Goal: Task Accomplishment & Management: Manage account settings

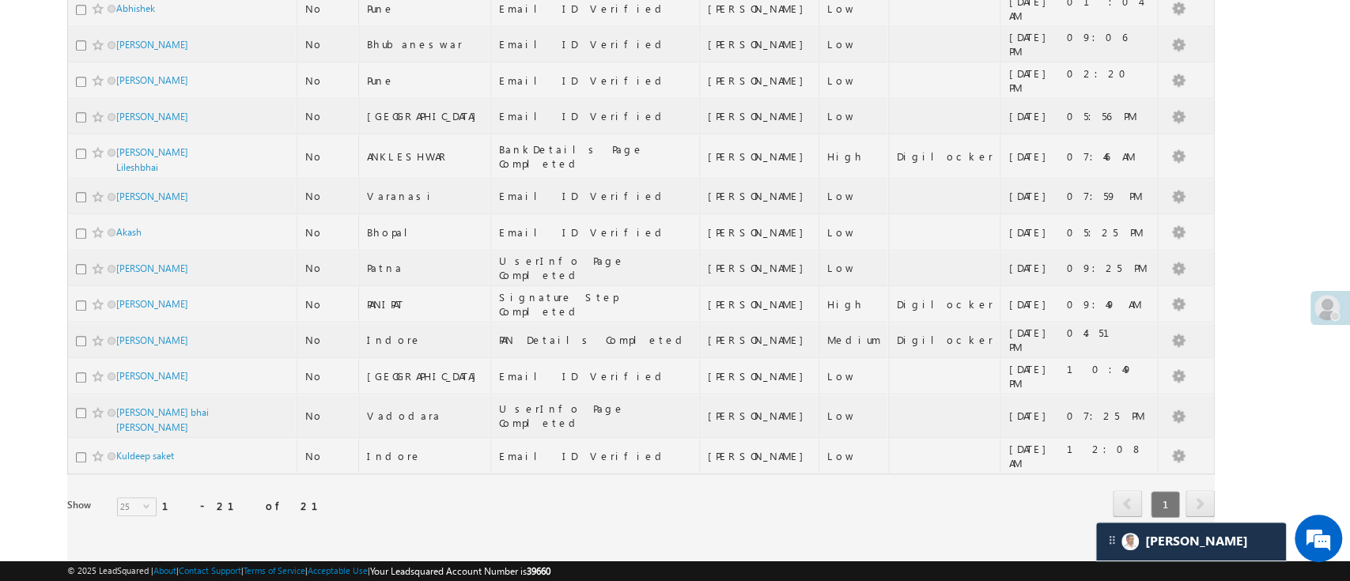
scroll to position [141, 0]
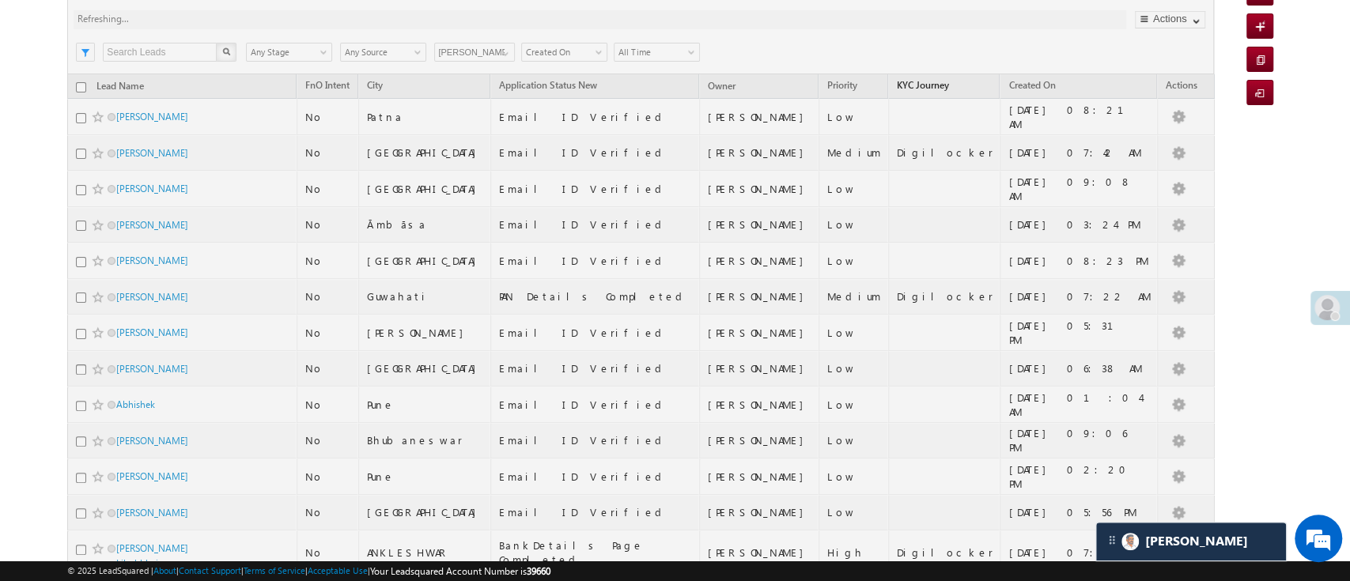
click at [923, 82] on span "KYC Journey" at bounding box center [923, 85] width 52 height 12
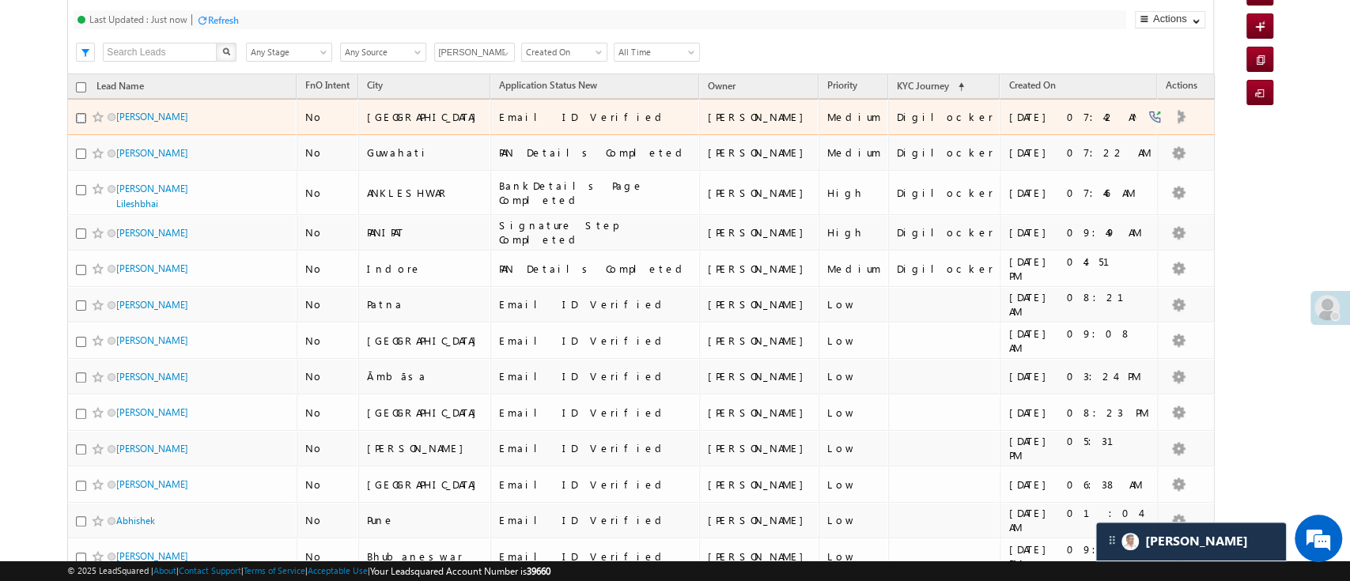
click at [81, 115] on input "checkbox" at bounding box center [81, 118] width 10 height 10
checkbox input "true"
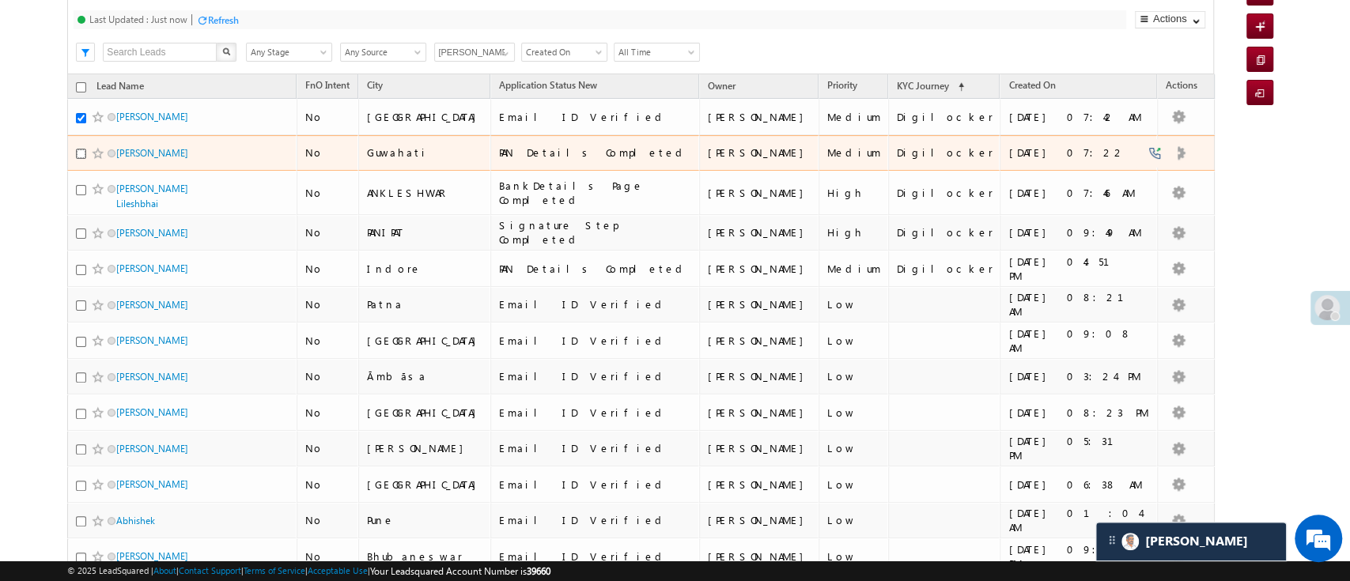
click at [80, 150] on input "checkbox" at bounding box center [81, 154] width 10 height 10
checkbox input "true"
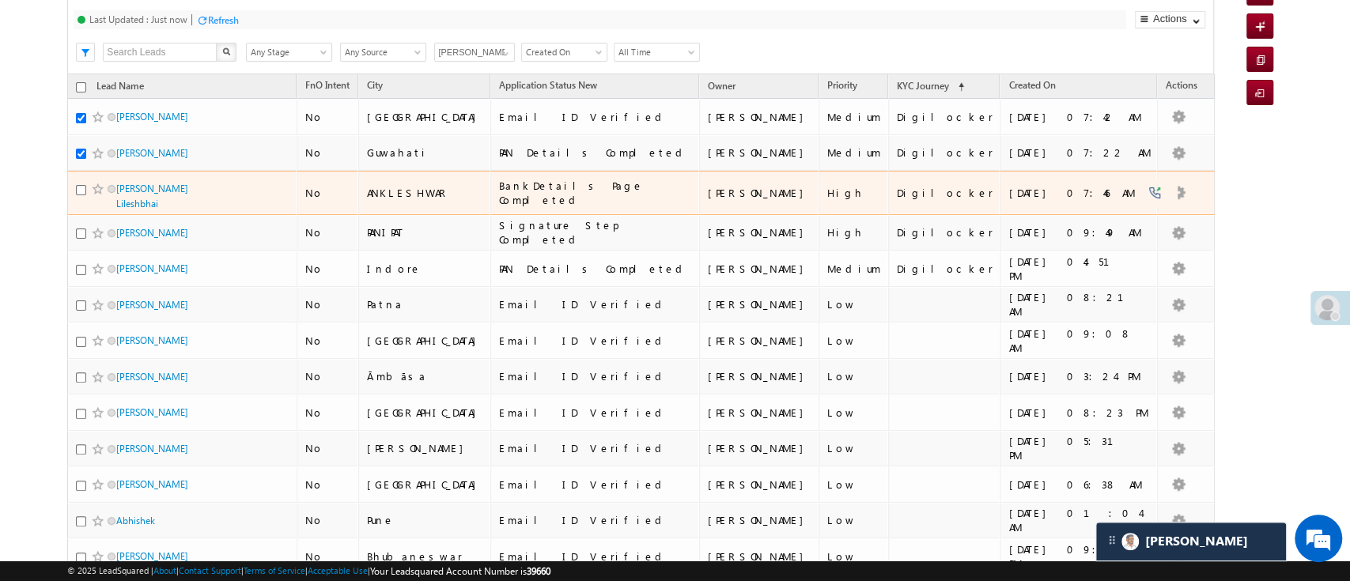
click at [74, 192] on td "[PERSON_NAME] Lileshbhai" at bounding box center [181, 193] width 229 height 44
click at [76, 191] on input "checkbox" at bounding box center [81, 190] width 10 height 10
checkbox input "true"
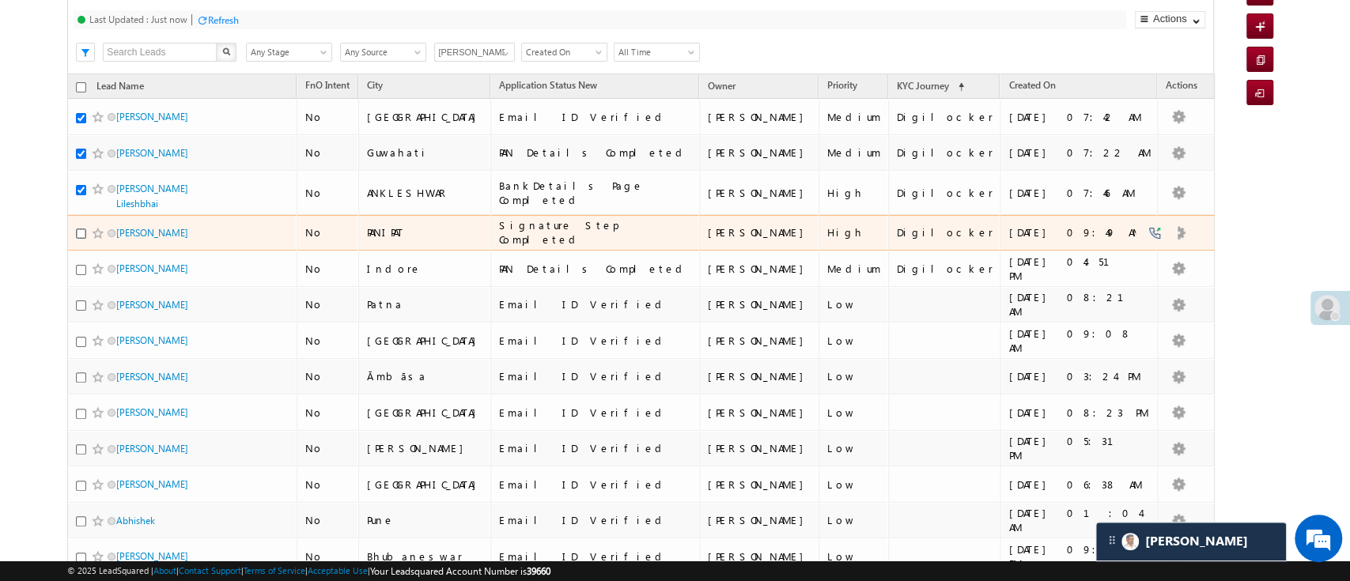
click at [81, 229] on input "checkbox" at bounding box center [81, 234] width 10 height 10
checkbox input "true"
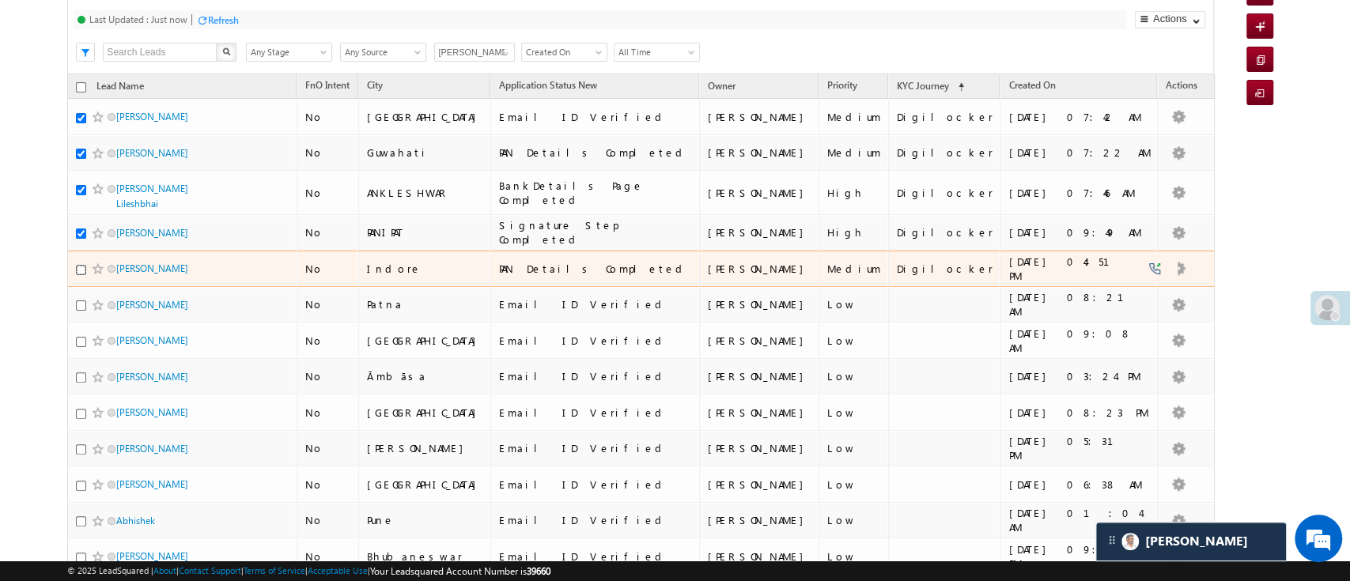
click at [79, 265] on input "checkbox" at bounding box center [81, 270] width 10 height 10
checkbox input "true"
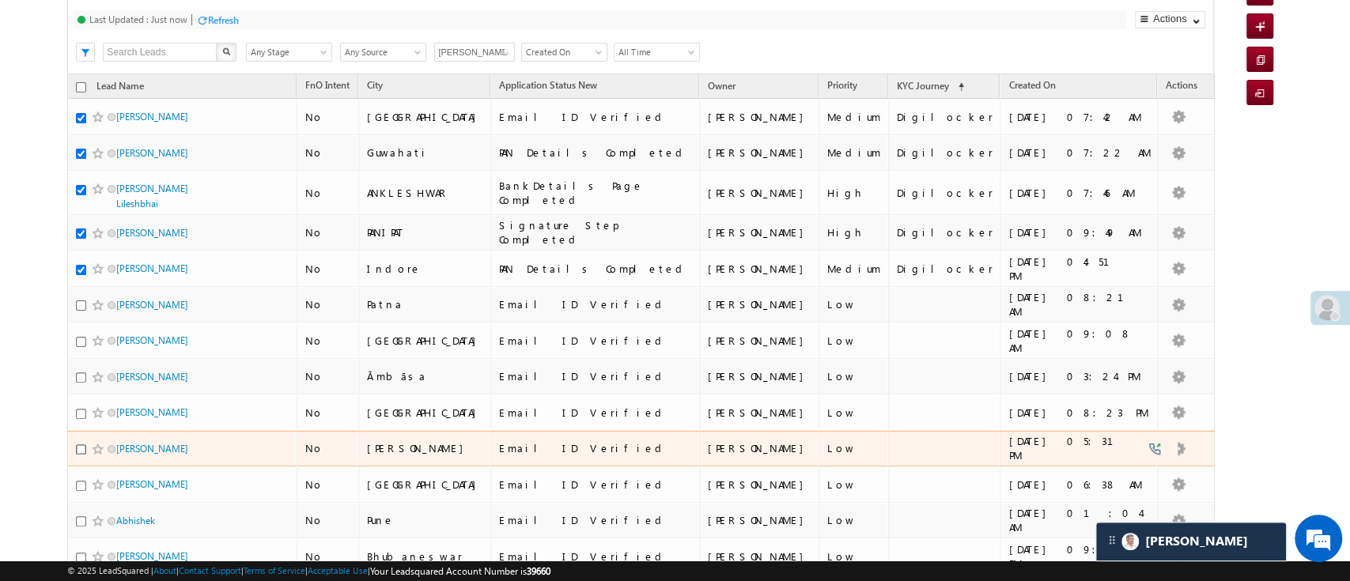
click at [78, 444] on input "checkbox" at bounding box center [81, 449] width 10 height 10
checkbox input "true"
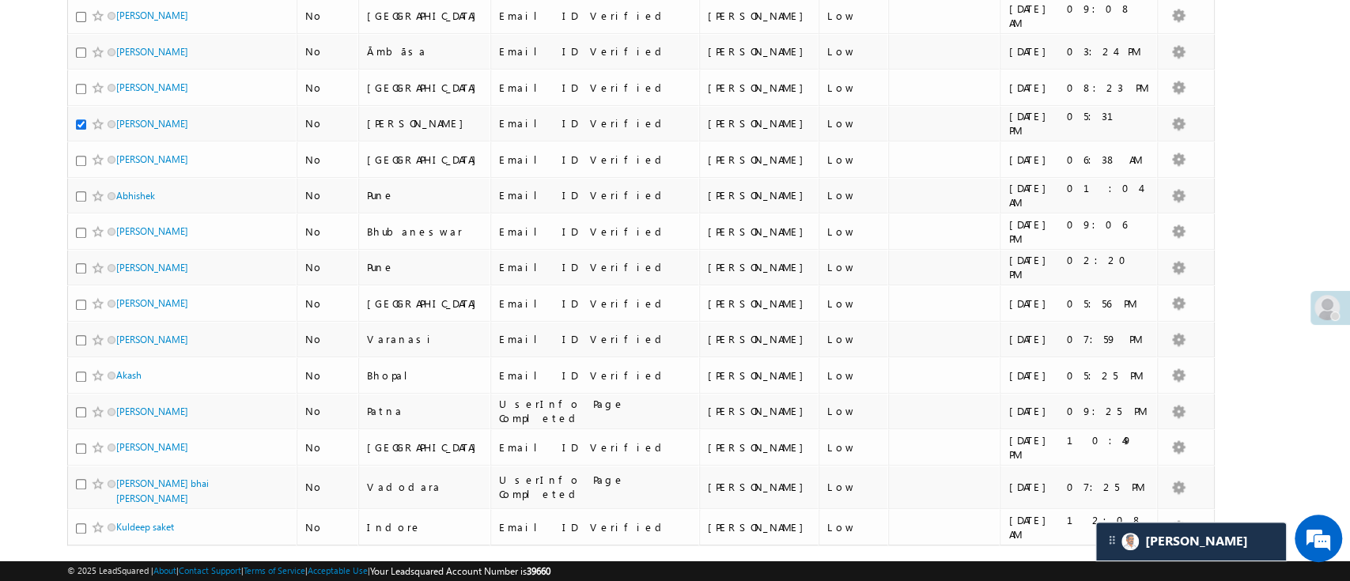
scroll to position [470, 0]
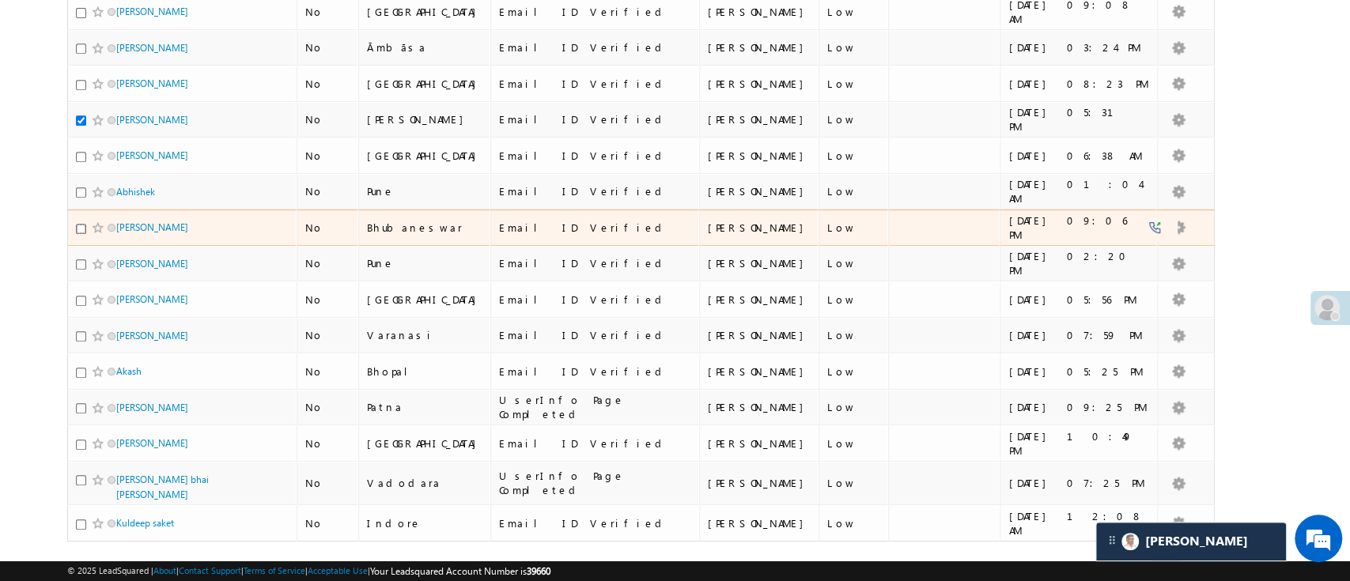
click at [81, 224] on input "checkbox" at bounding box center [81, 229] width 10 height 10
checkbox input "true"
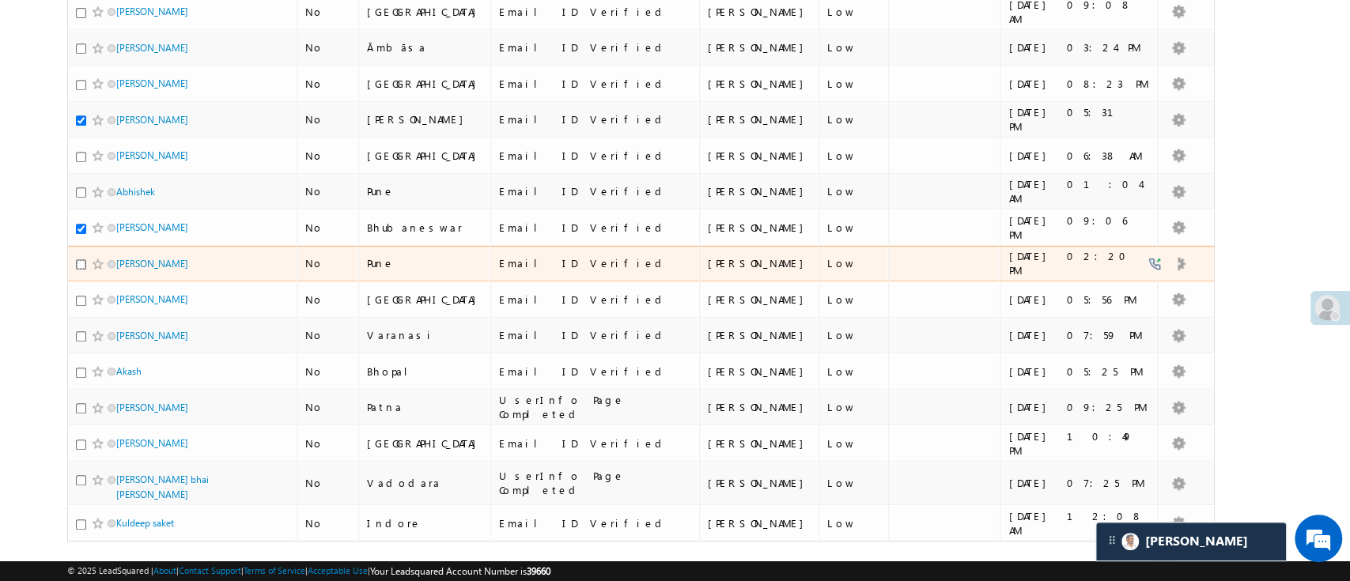
click at [77, 259] on input "checkbox" at bounding box center [81, 264] width 10 height 10
checkbox input "true"
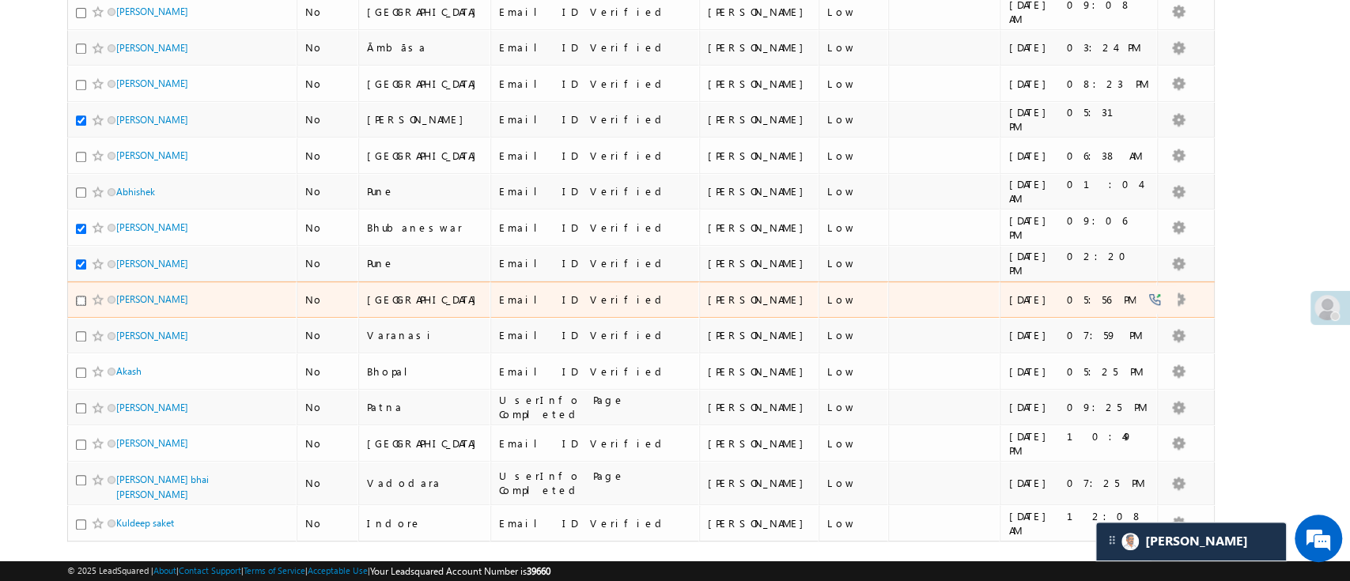
click at [79, 296] on input "checkbox" at bounding box center [81, 301] width 10 height 10
checkbox input "true"
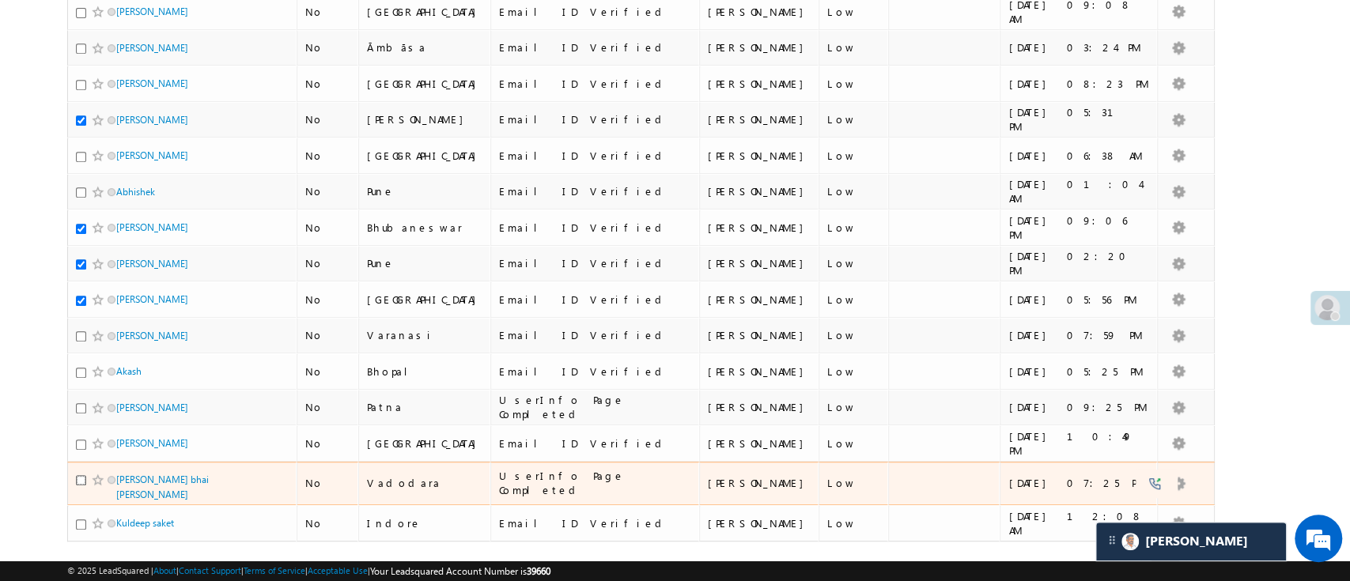
click at [76, 475] on input "checkbox" at bounding box center [81, 480] width 10 height 10
checkbox input "true"
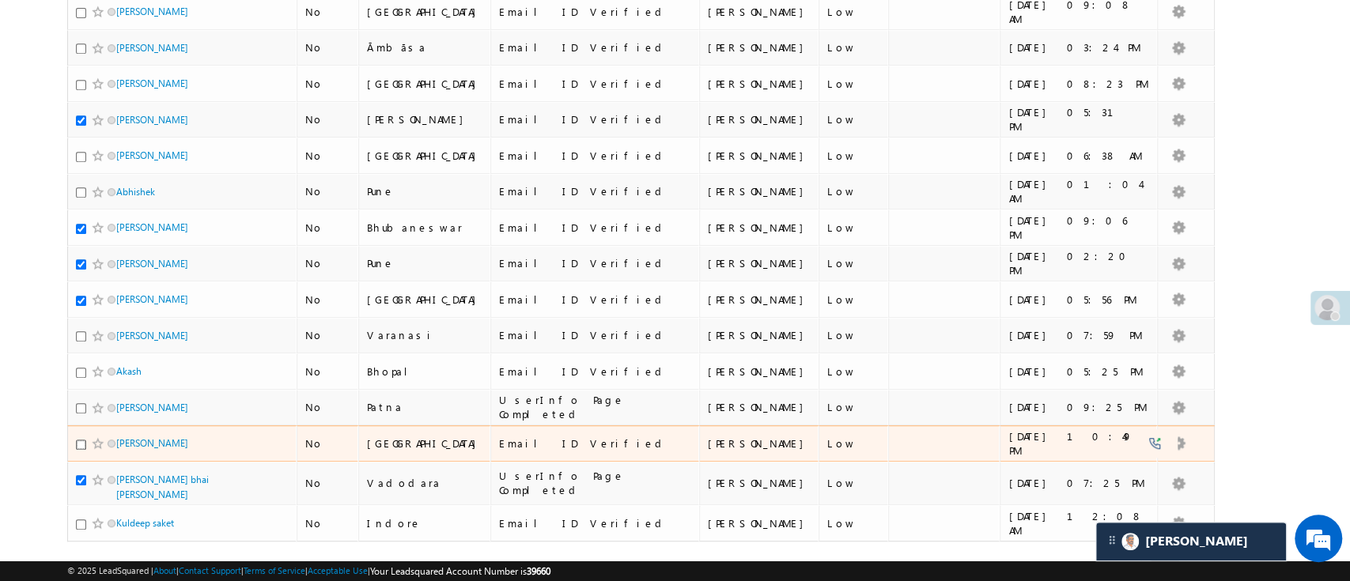
click at [81, 440] on input "checkbox" at bounding box center [81, 445] width 10 height 10
checkbox input "true"
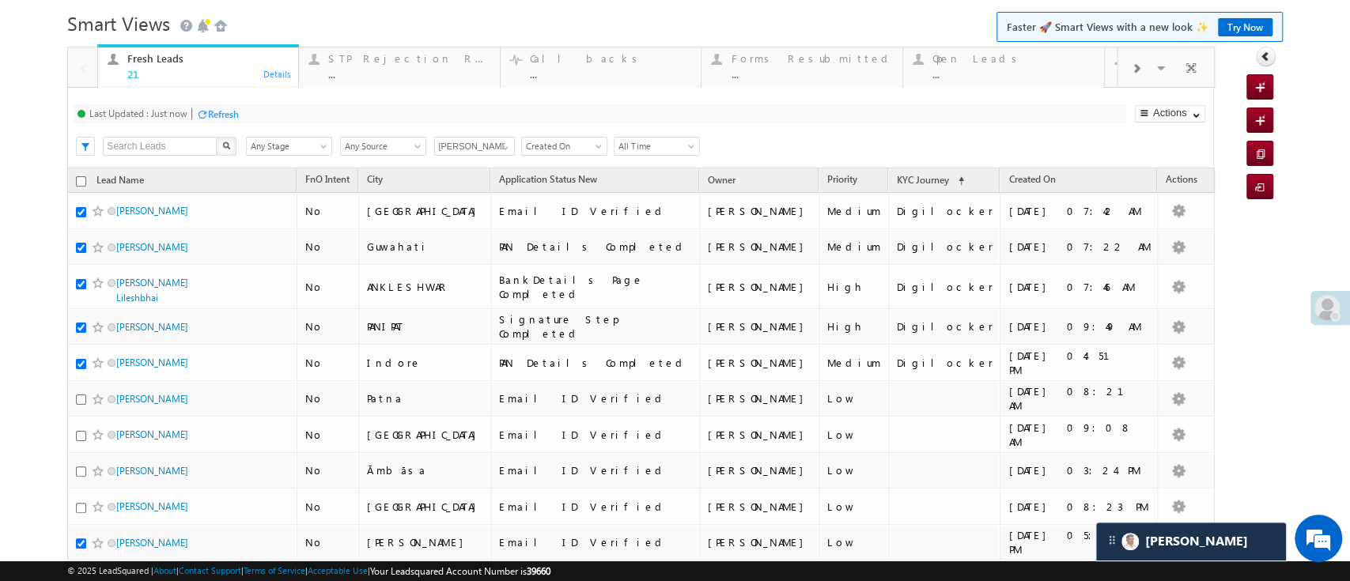
scroll to position [6, 0]
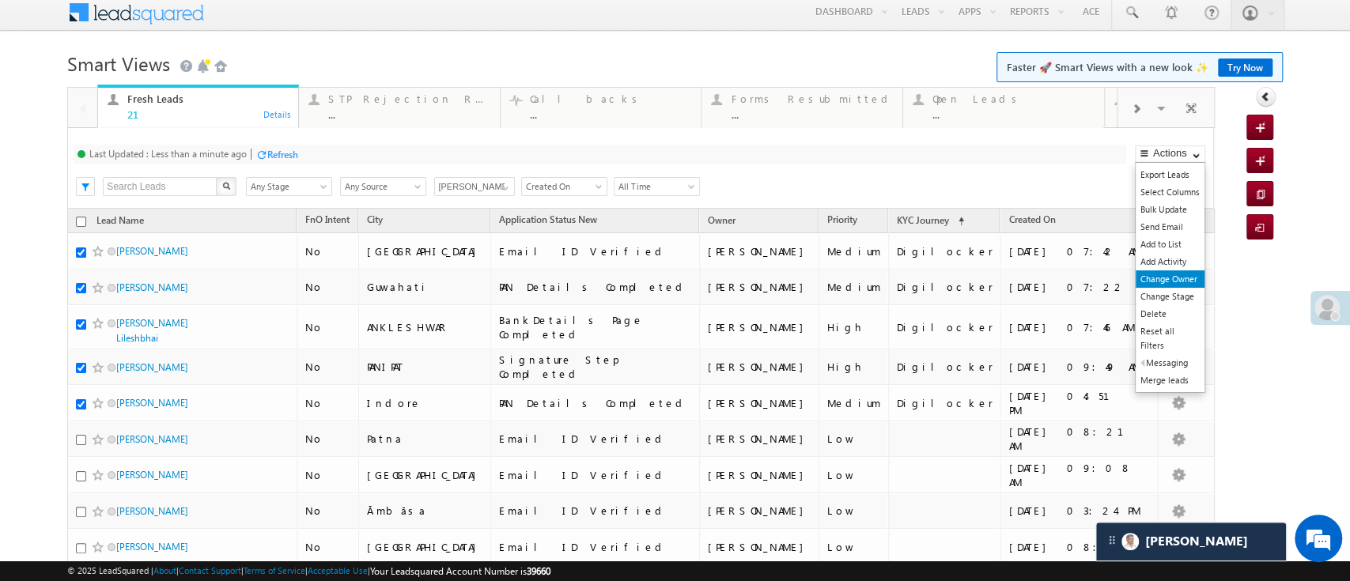
click at [1157, 281] on link "Change Owner" at bounding box center [1169, 278] width 69 height 17
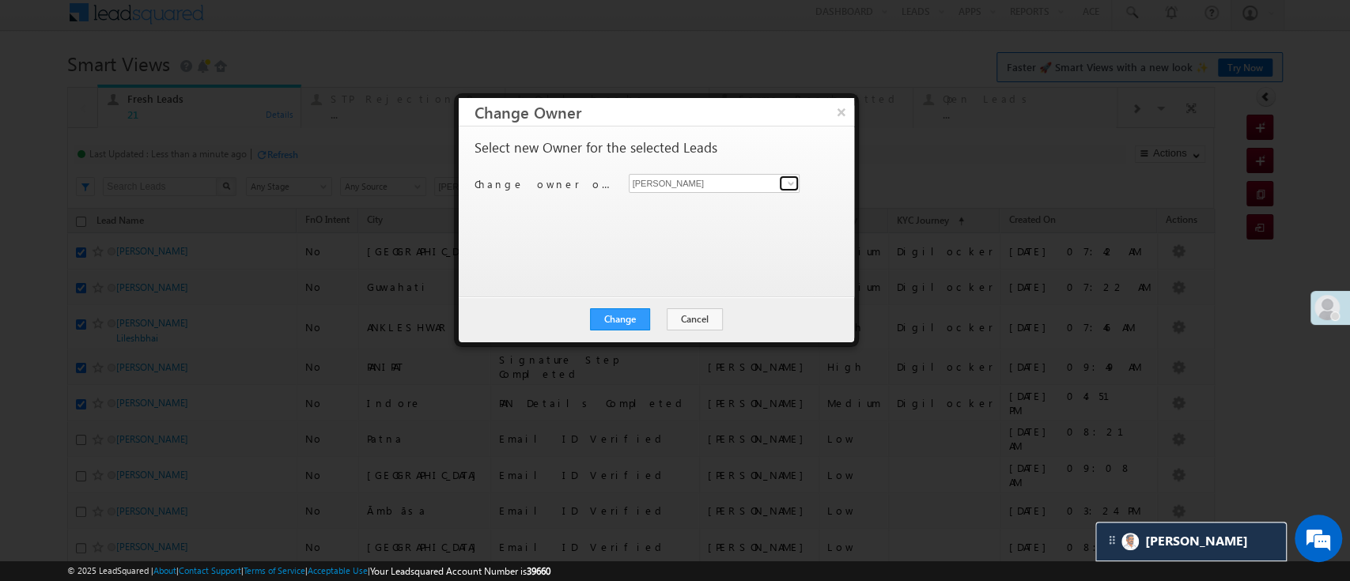
click at [788, 182] on span at bounding box center [790, 183] width 13 height 13
click at [694, 211] on span "[PERSON_NAME][EMAIL_ADDRESS][DOMAIN_NAME]" at bounding box center [714, 214] width 159 height 12
type input "[PERSON_NAME]"
click at [625, 334] on div "Change Cancel Close" at bounding box center [656, 320] width 395 height 46
click at [625, 327] on button "Change" at bounding box center [620, 319] width 60 height 22
